Goal: Navigation & Orientation: Find specific page/section

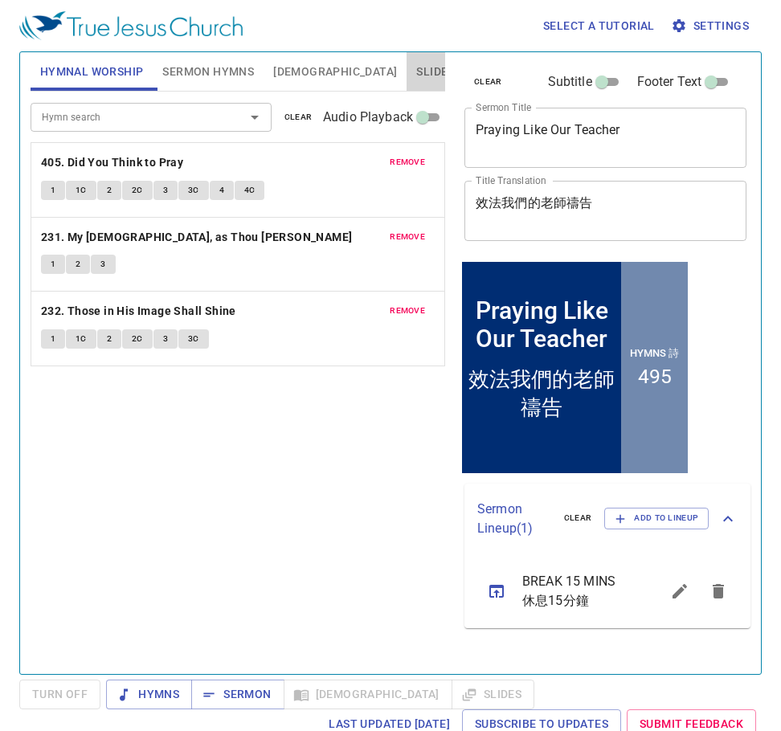
click at [416, 79] on span "Slides" at bounding box center [435, 72] width 38 height 20
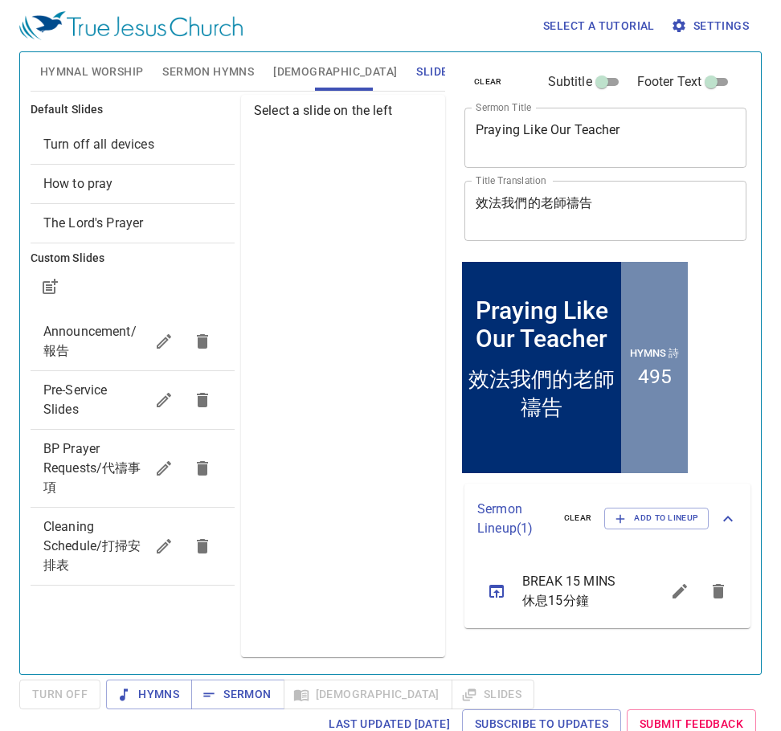
click at [96, 181] on span "How to pray" at bounding box center [78, 183] width 70 height 15
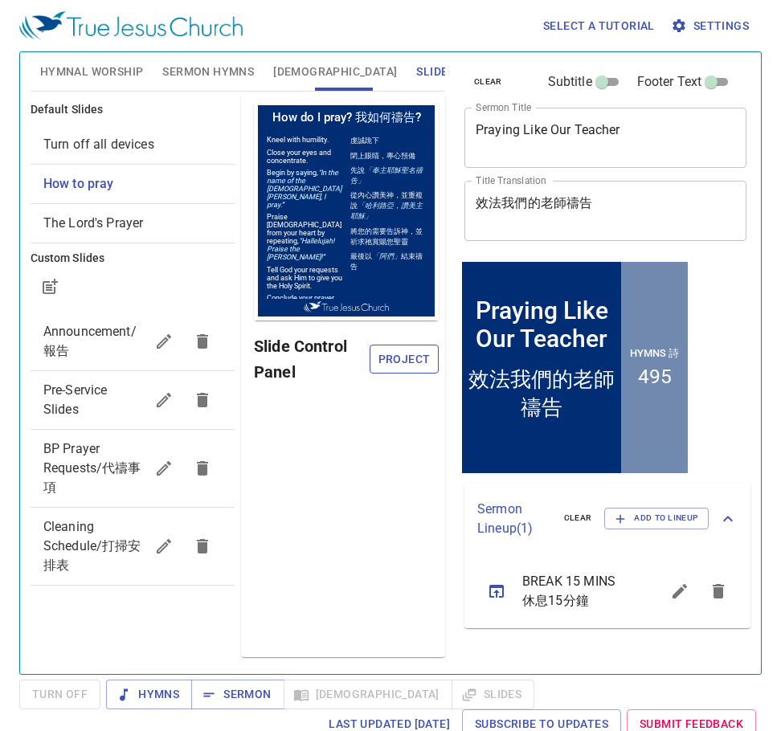
click at [393, 356] on span "Project" at bounding box center [403, 360] width 43 height 20
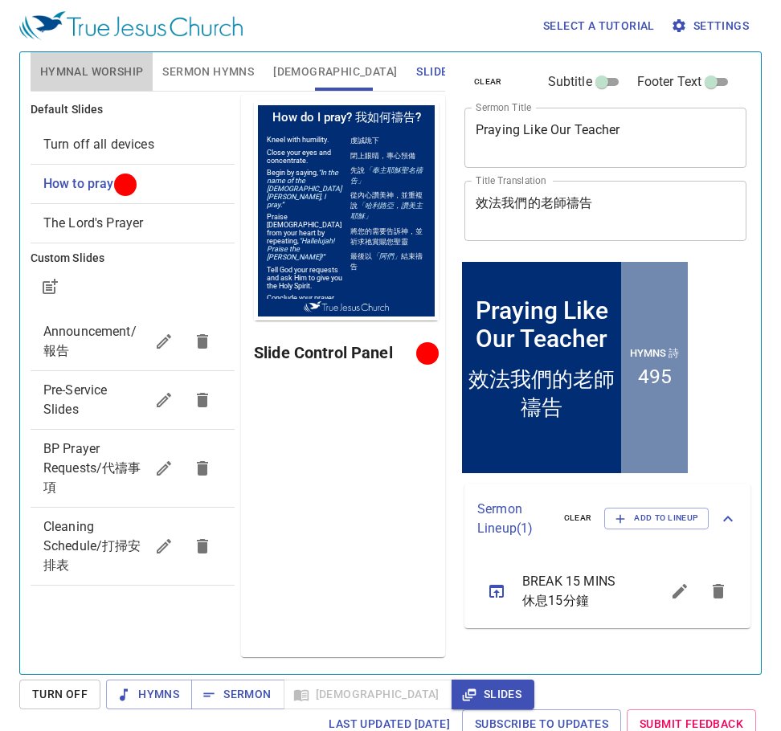
click at [88, 68] on span "Hymnal Worship" at bounding box center [92, 72] width 104 height 20
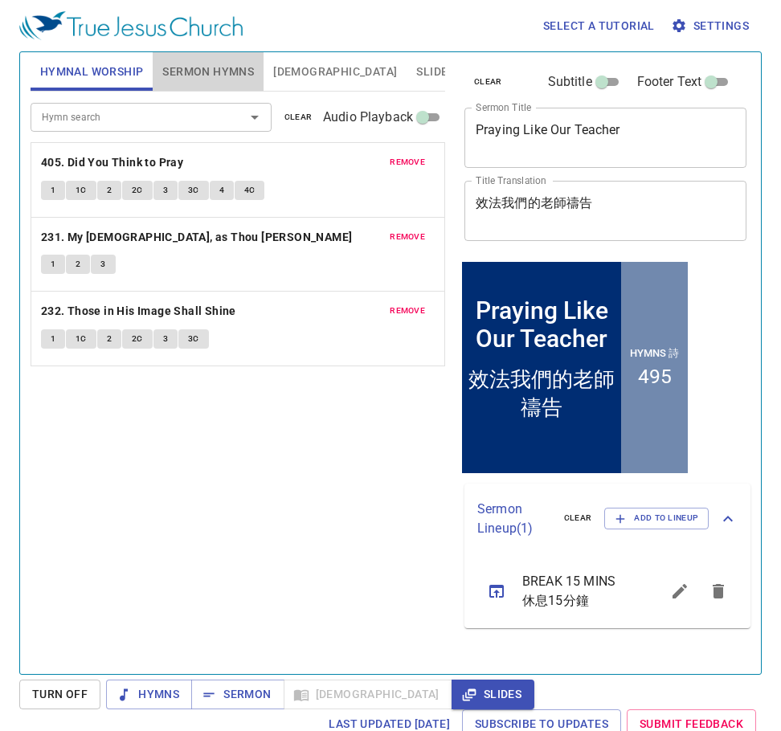
click at [193, 68] on span "Sermon Hymns" at bounding box center [208, 72] width 92 height 20
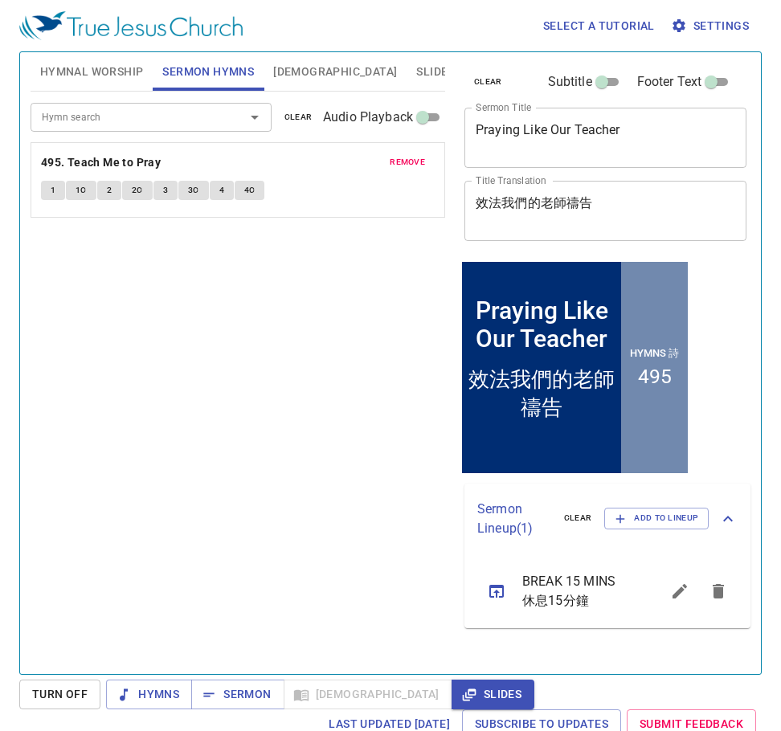
click at [252, 193] on span "4C" at bounding box center [249, 190] width 11 height 14
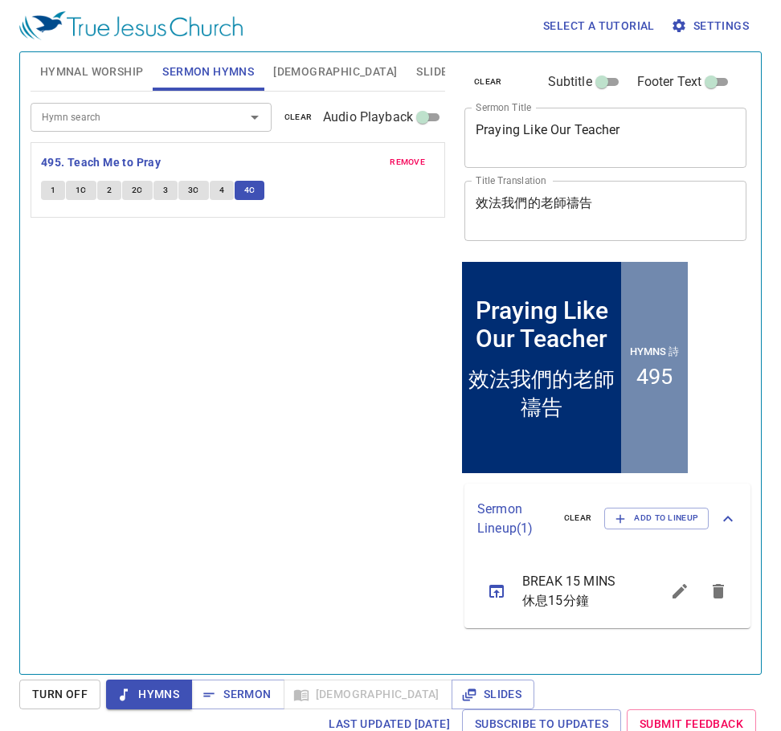
click at [83, 74] on span "Hymnal Worship" at bounding box center [92, 72] width 104 height 20
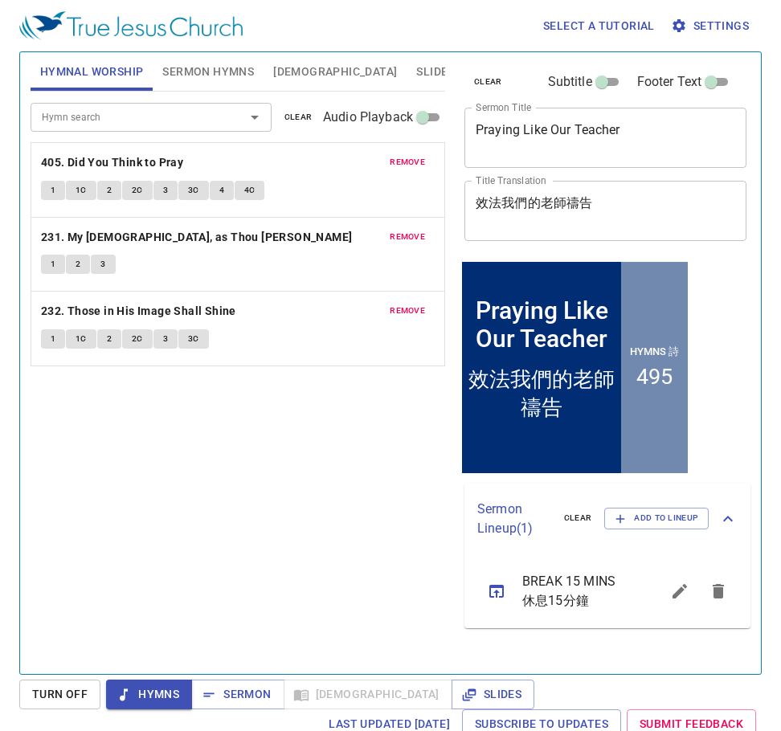
click at [416, 74] on span "Slides" at bounding box center [435, 72] width 38 height 20
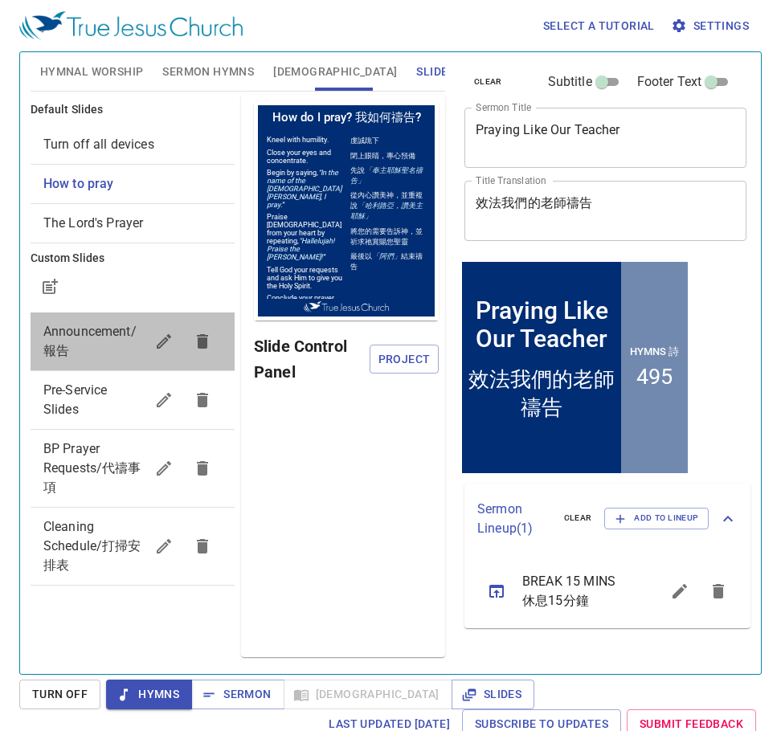
click at [75, 343] on span "Announcement/報告" at bounding box center [93, 341] width 101 height 39
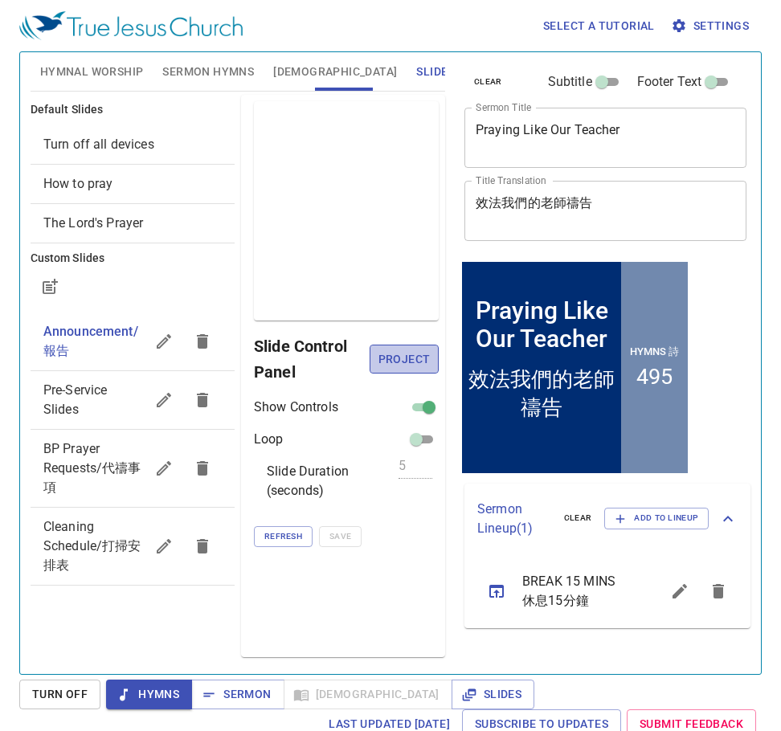
click at [409, 367] on span "Project" at bounding box center [403, 360] width 43 height 20
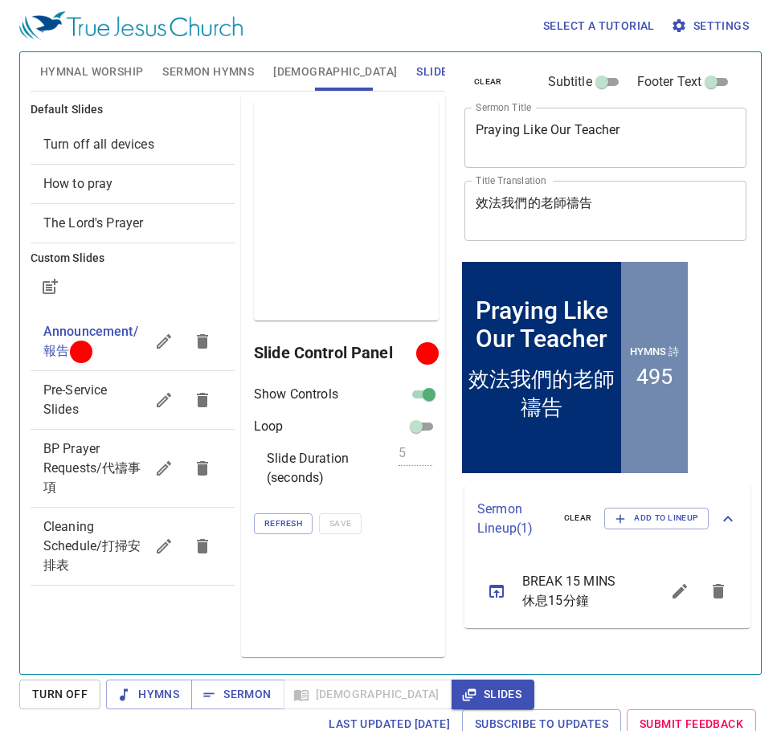
click at [98, 560] on span "Cleaning Schedule/打掃安排表" at bounding box center [93, 546] width 101 height 58
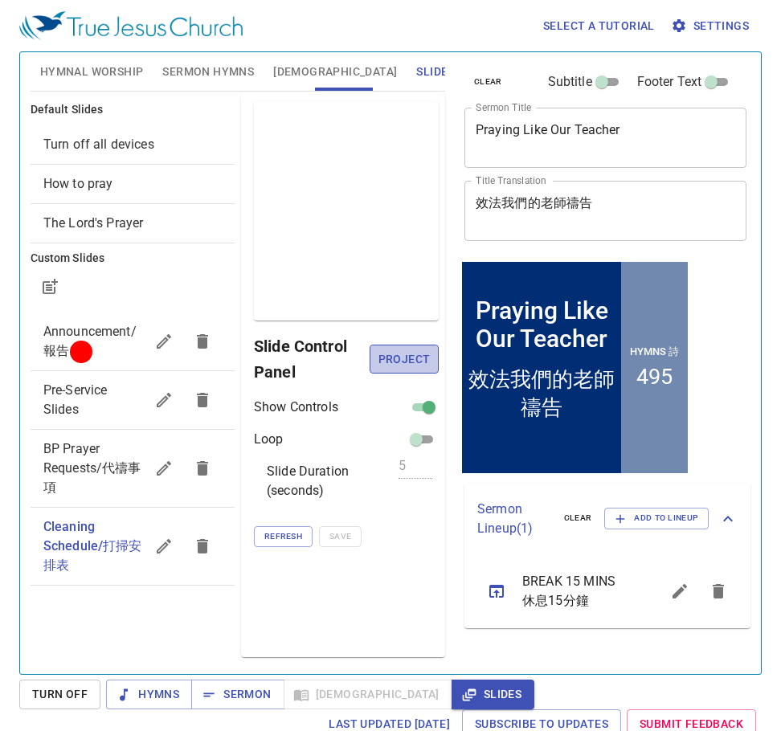
click at [393, 361] on span "Project" at bounding box center [403, 360] width 43 height 20
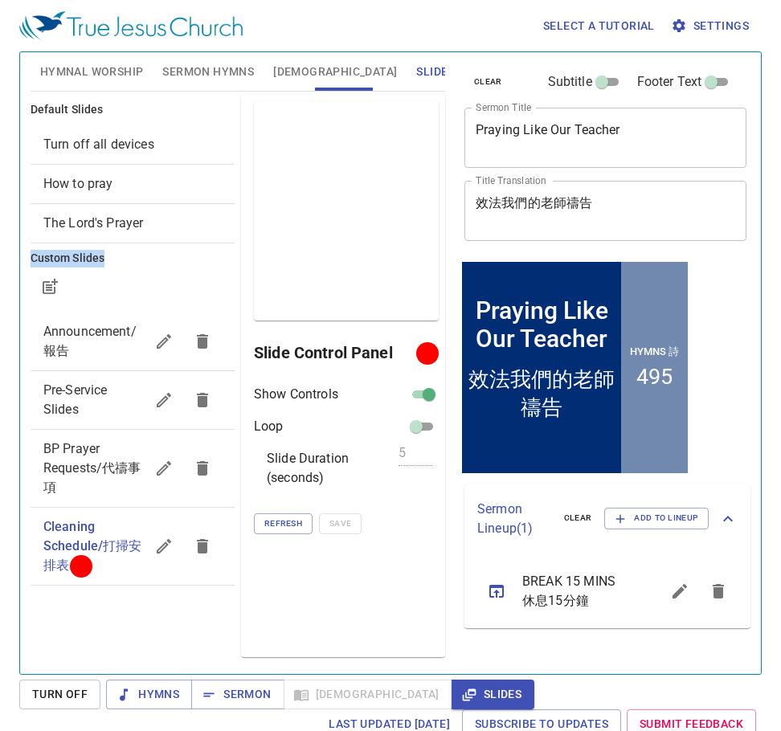
click at [9, 266] on div "Select a tutorial Settings Hymnal Worship Sermon Hymns Bible Slides Hymn search…" at bounding box center [390, 365] width 781 height 731
